Goal: Find specific page/section: Find specific page/section

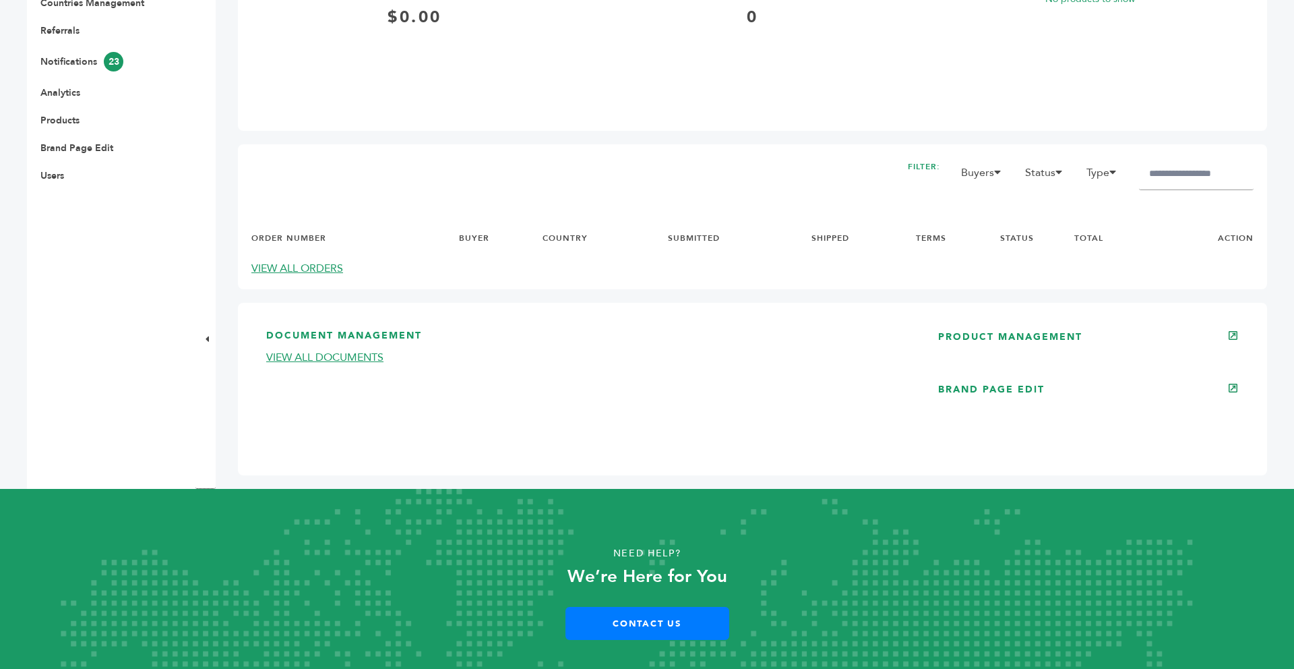
scroll to position [564, 0]
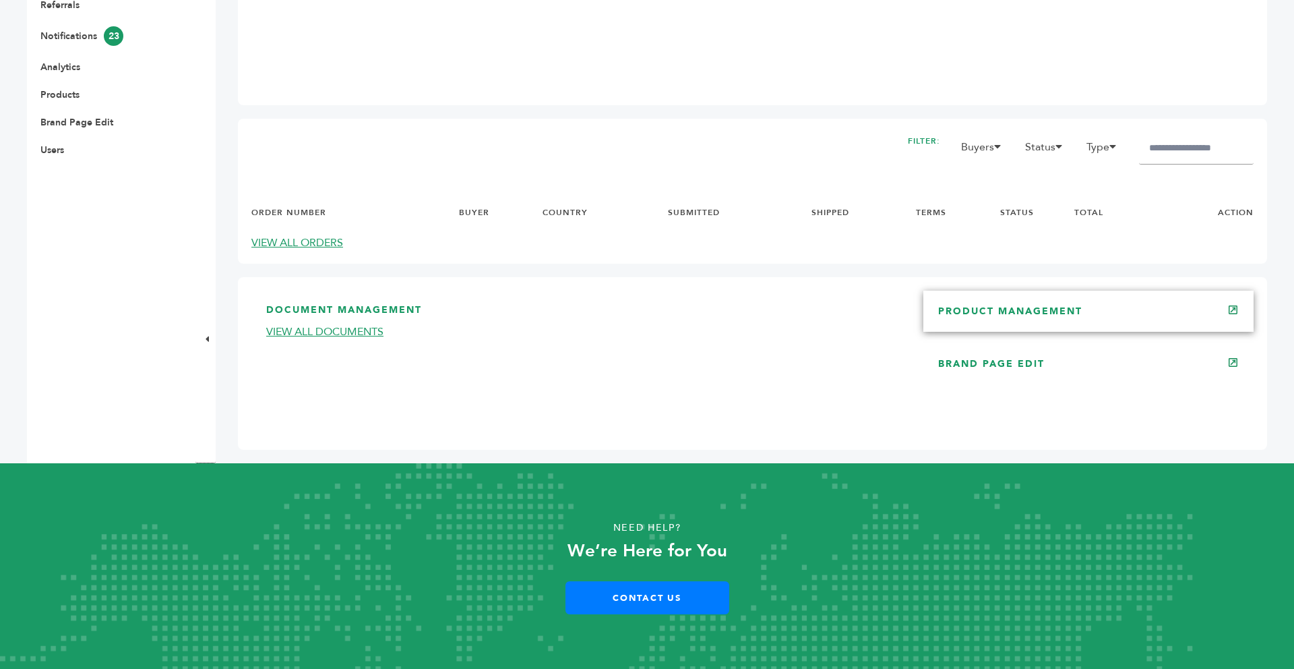
click at [972, 313] on link "PRODUCT MANAGEMENT" at bounding box center [1010, 311] width 144 height 13
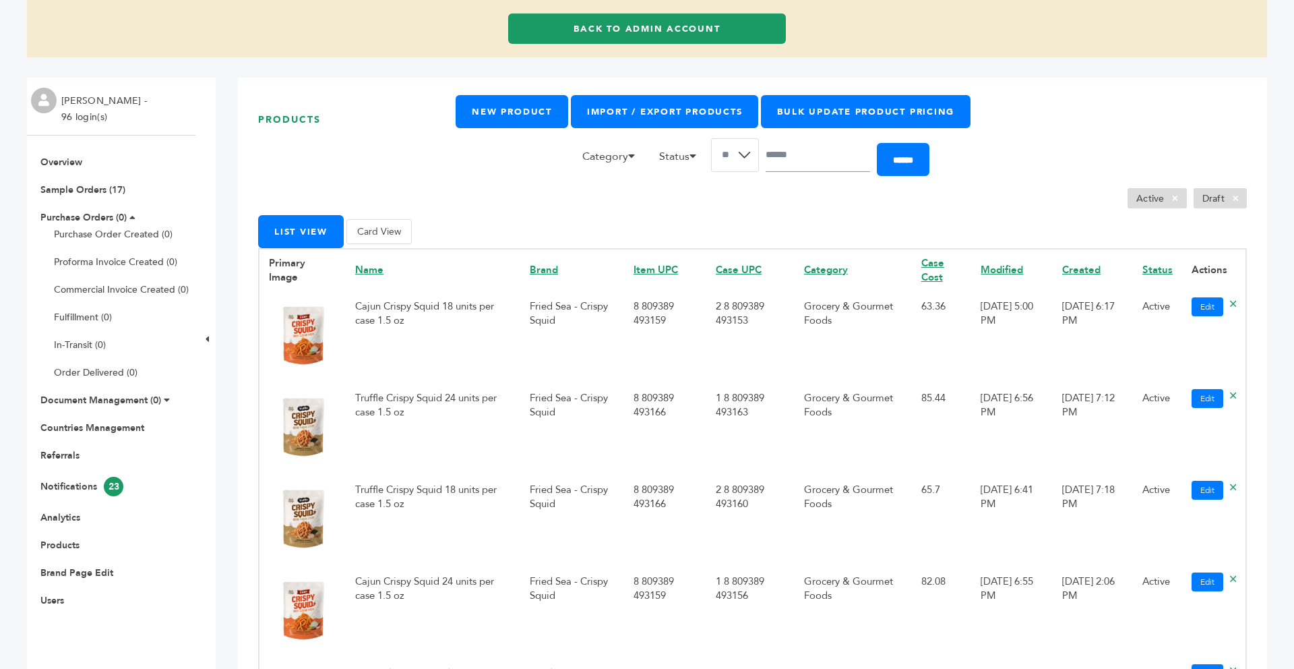
scroll to position [135, 0]
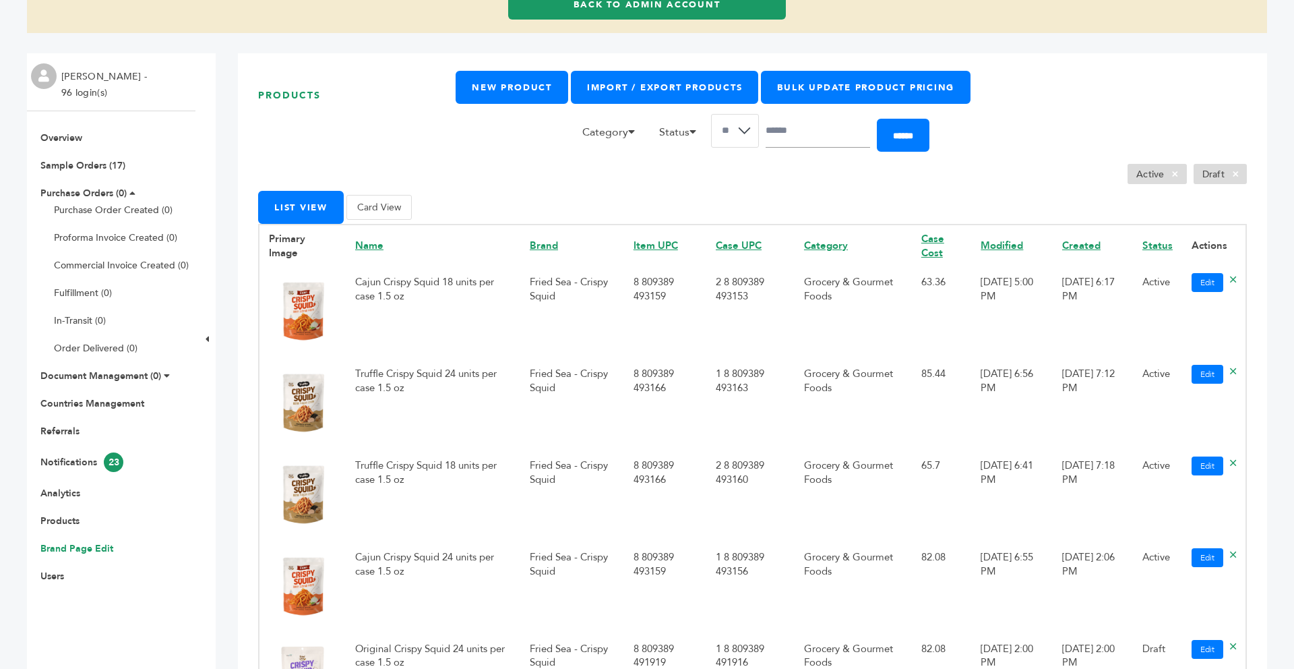
click at [76, 547] on link "Brand Page Edit" at bounding box center [76, 548] width 73 height 13
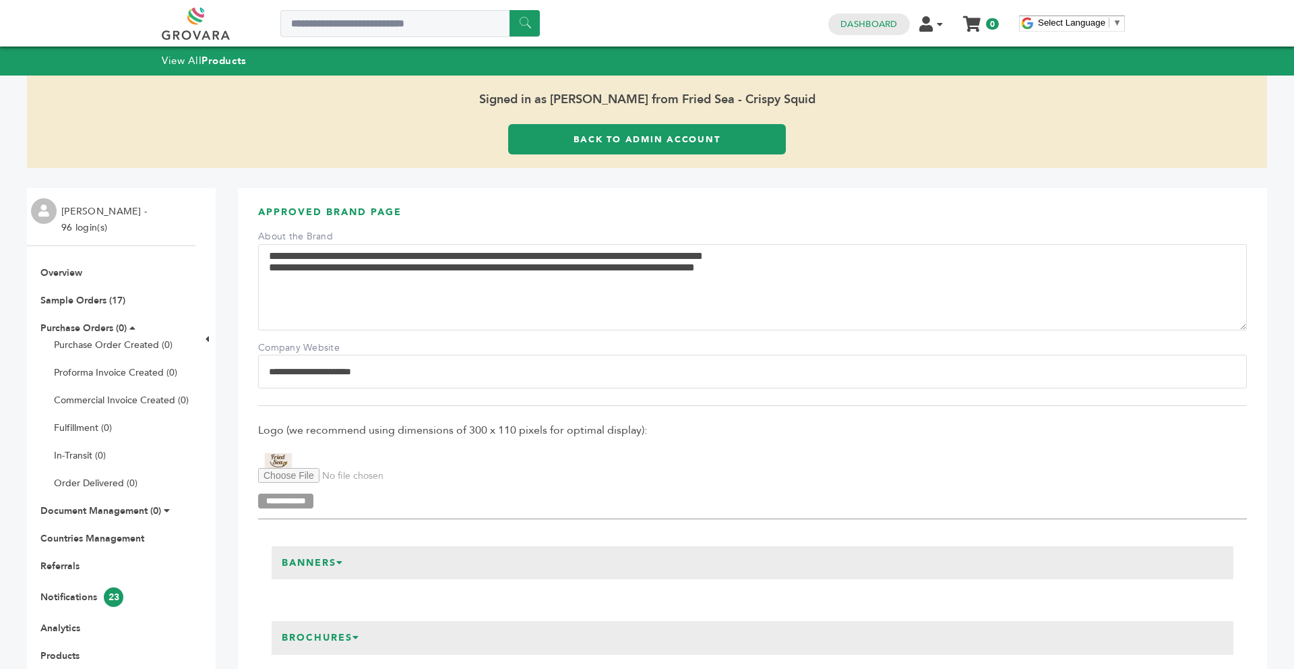
click at [596, 139] on link "Back to Admin Account" at bounding box center [647, 139] width 278 height 30
